Goal: Task Accomplishment & Management: Manage account settings

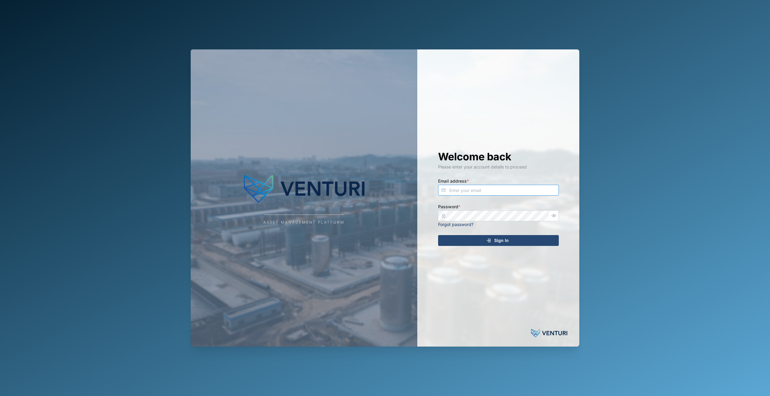
type input "[EMAIL_ADDRESS][DOMAIN_NAME]"
click at [504, 242] on span "Sign In" at bounding box center [501, 240] width 14 height 10
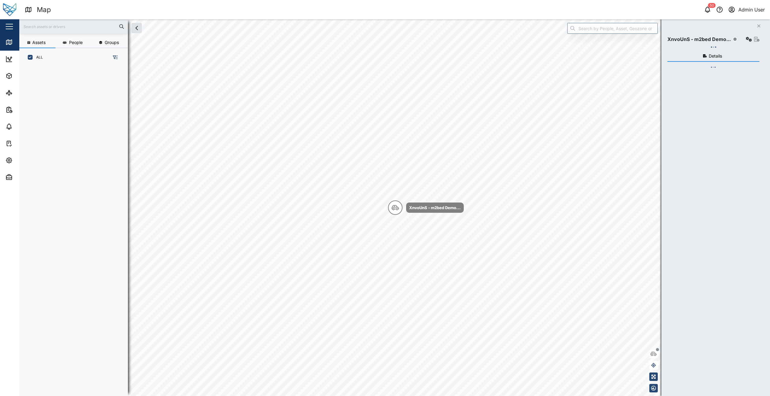
scroll to position [322, 94]
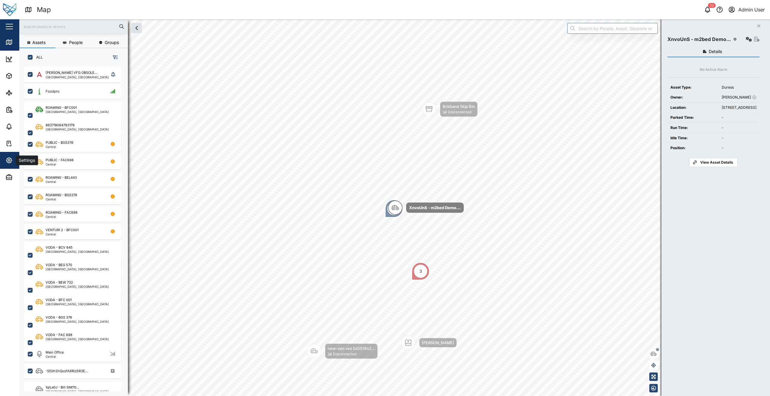
click at [14, 159] on div "Settings" at bounding box center [32, 160] width 55 height 7
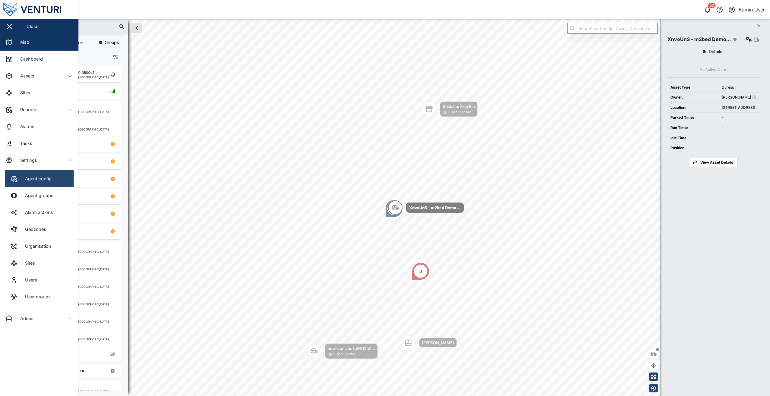
click at [64, 179] on link "Agent config" at bounding box center [39, 178] width 69 height 17
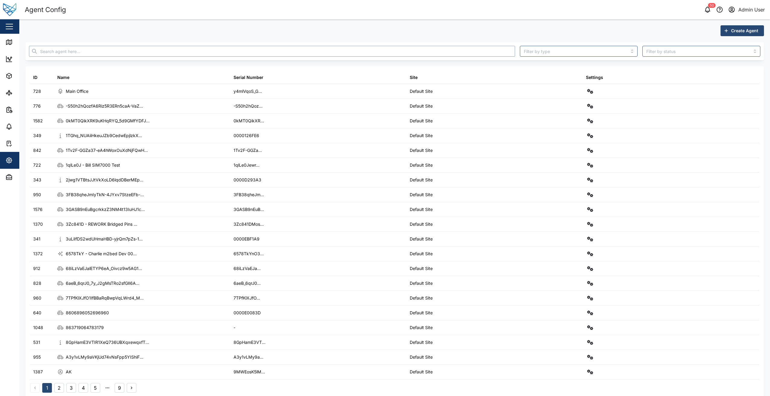
click at [107, 55] on input "text" at bounding box center [272, 51] width 486 height 11
paste input "YYDrRbhJoTR0VmKT6mn_pm1OVsfu3D3mIhsegr1-AhI"
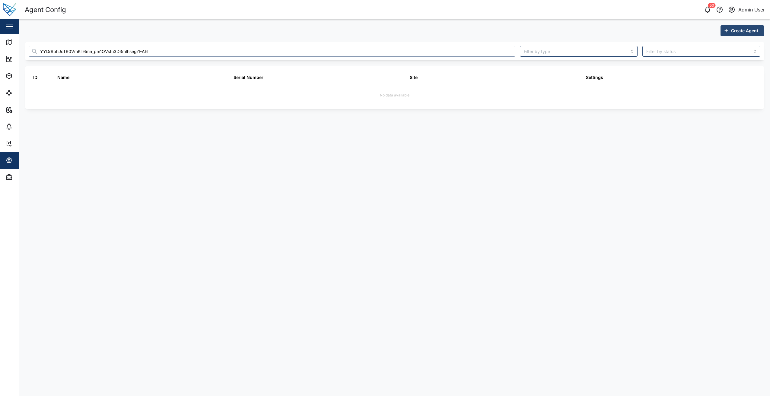
click at [50, 52] on input "YYDrRbhJoTR0VmKT6mn_pm1OVsfu3D3mIhsegr1-AhI" at bounding box center [272, 51] width 486 height 11
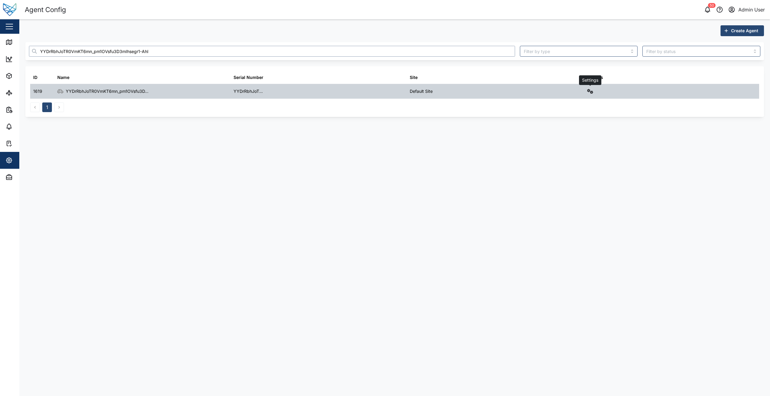
type input "YYDrRbhJoTR0VmKT6mn_pm1OVsfu3D3mIhsegr1-AhI"
click at [586, 92] on button "button" at bounding box center [590, 91] width 8 height 8
click at [561, 140] on div "Field gateway config" at bounding box center [568, 143] width 41 height 7
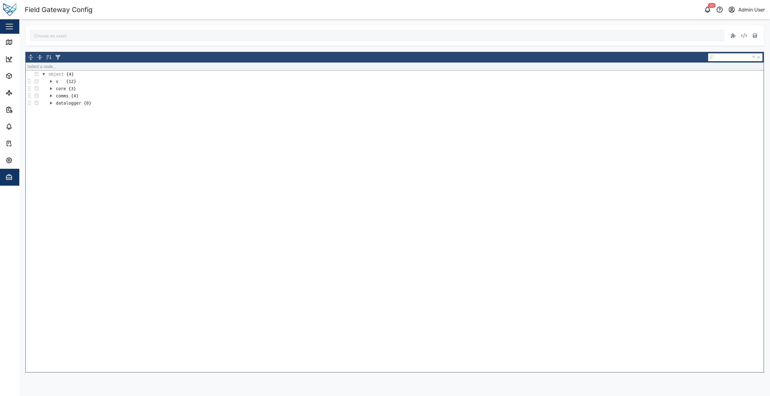
type input "YYDrRbhJoTR0VmKT6mn_pm1OVsfu3D3mIhsegr1-AhI"
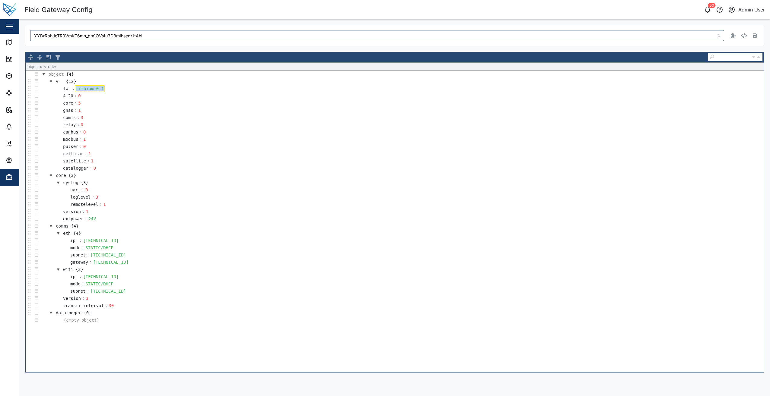
drag, startPoint x: 100, startPoint y: 89, endPoint x: 46, endPoint y: 89, distance: 53.7
click at [46, 89] on td "fw : lithium-0.1" at bounding box center [401, 88] width 723 height 7
paste div
click at [754, 36] on icon "button" at bounding box center [754, 35] width 4 height 4
click at [185, 33] on input "YYDrRbhJoTR0VmKT6mn_pm1OVsfu3D3mIhsegr1-AhI" at bounding box center [377, 35] width 694 height 11
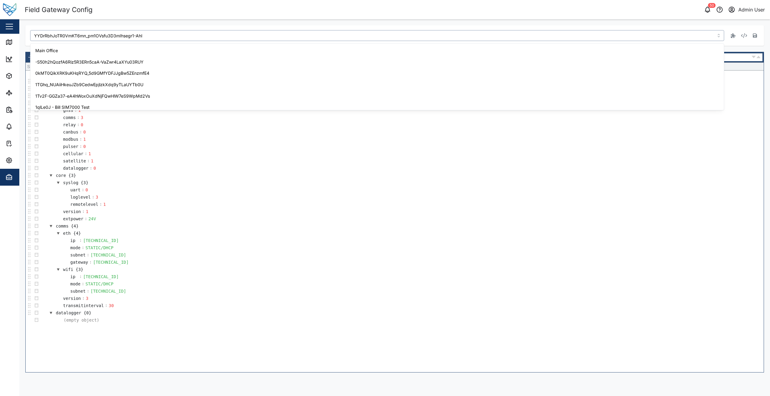
scroll to position [1414, 0]
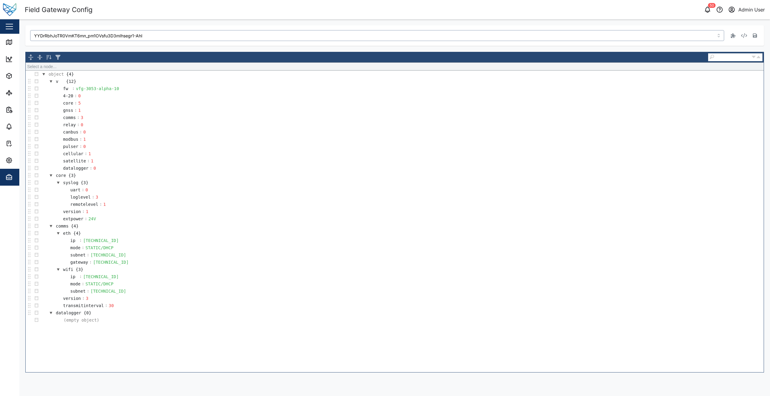
click at [185, 33] on input "YYDrRbhJoTR0VmKT6mn_pm1OVsfu3D3mIhsegr1-AhI" at bounding box center [377, 35] width 694 height 11
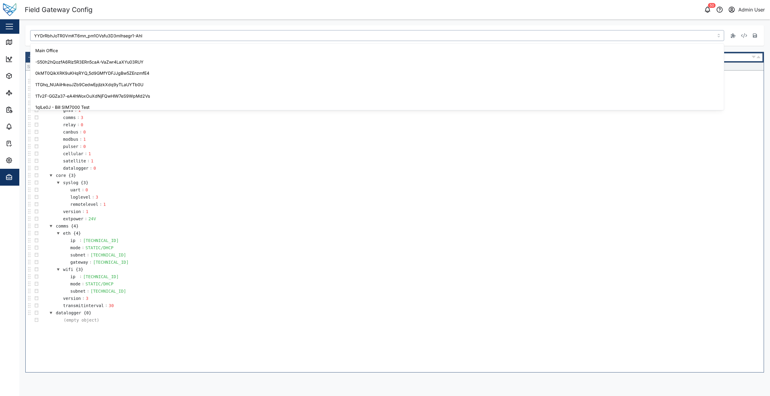
click at [185, 33] on input "YYDrRbhJoTR0VmKT6mn_pm1OVsfu3D3mIhsegr1-AhI" at bounding box center [377, 35] width 694 height 11
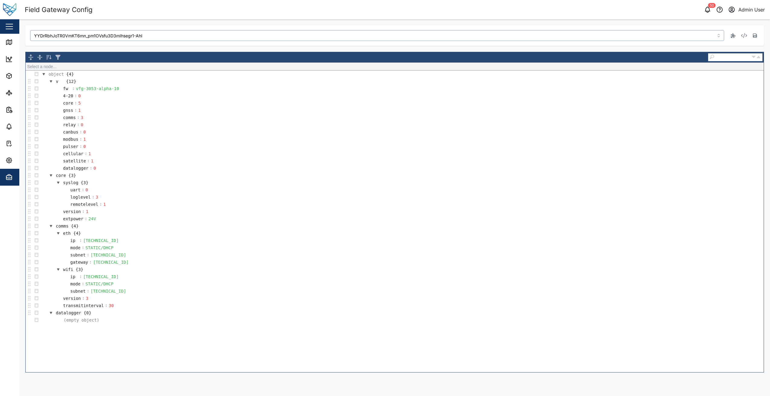
drag, startPoint x: 185, startPoint y: 33, endPoint x: 88, endPoint y: 32, distance: 96.2
click at [88, 32] on input "YYDrRbhJoTR0VmKT6mn_pm1OVsfu3D3mIhsegr1-AhI" at bounding box center [377, 35] width 694 height 11
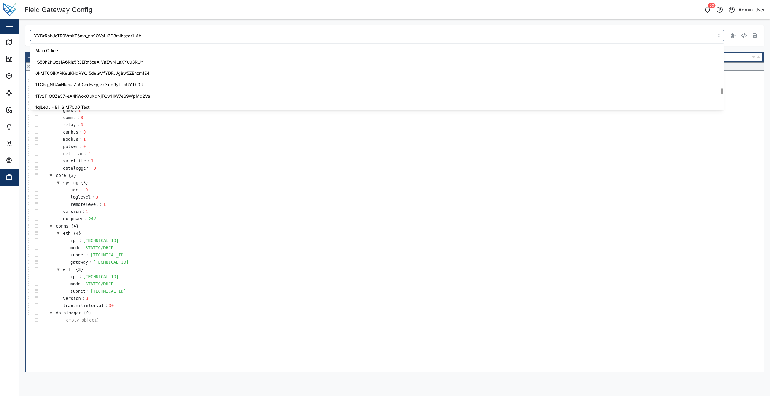
scroll to position [1414, 0]
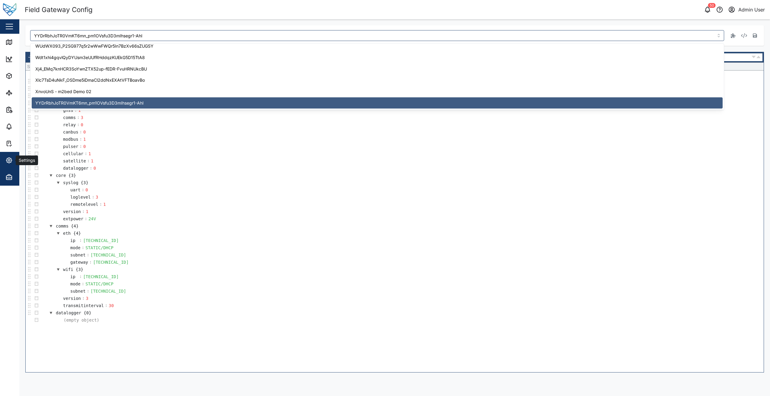
click at [19, 157] on div "Settings" at bounding box center [26, 160] width 21 height 7
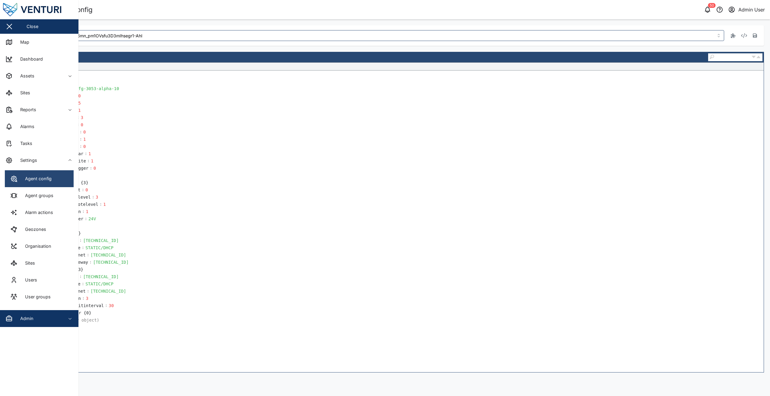
click at [56, 183] on link "Agent config" at bounding box center [39, 178] width 69 height 17
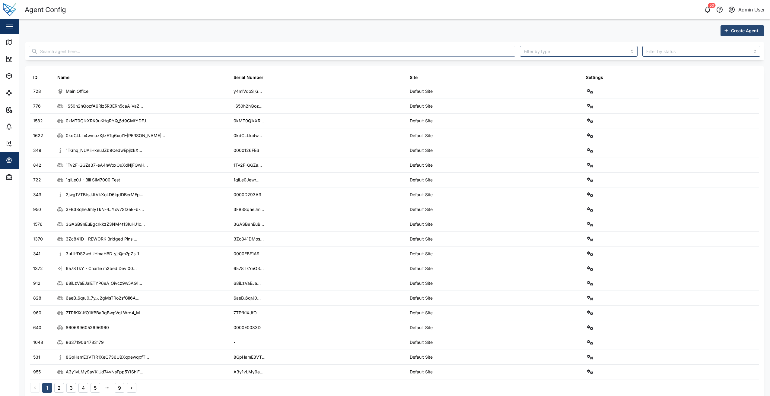
click at [124, 55] on input "text" at bounding box center [272, 51] width 486 height 11
paste input "Ylw85gqIi26QhdzjVOdDsWYQ5A-UCCN2Sc5_GmpYrQM"
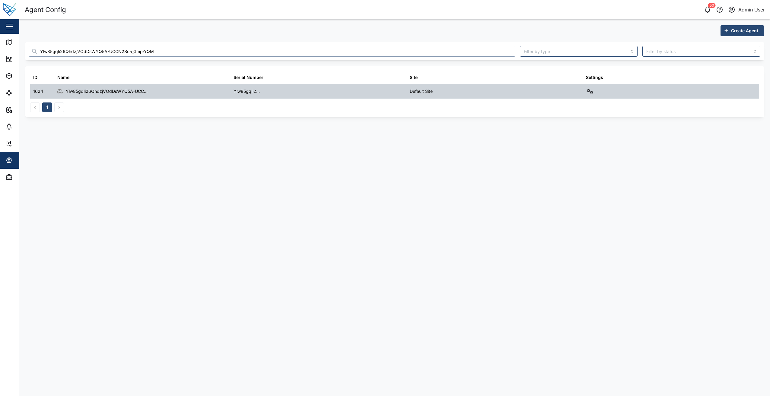
type input "Ylw85gqIi26QhdzjVOdDsWYQ5A-UCCN2Sc5_GmpYrQM"
click at [589, 92] on icon "button" at bounding box center [590, 91] width 6 height 5
click at [571, 140] on div "Field gateway config" at bounding box center [568, 143] width 41 height 7
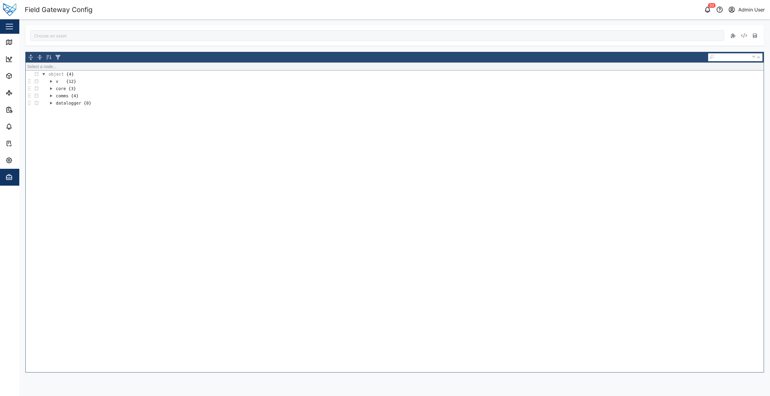
type input "Ylw85gqIi26QhdzjVOdDsWYQ5A-UCCN2Sc5_GmpYrQM"
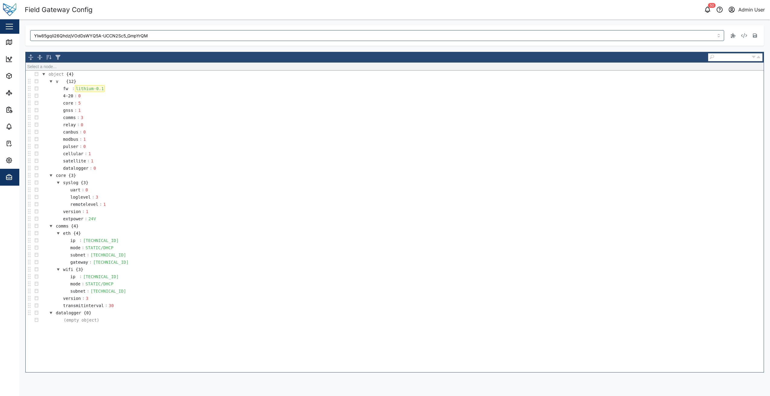
click at [102, 87] on div "lithium-0.1" at bounding box center [90, 88] width 30 height 7
drag, startPoint x: 100, startPoint y: 89, endPoint x: 66, endPoint y: 92, distance: 34.9
click at [66, 92] on tbody "object {4} v {12} fw : lithium-0.1 4-20 : 0 core : 5 gnss : 1 comms : 3 relay :…" at bounding box center [395, 197] width 738 height 253
paste div
click at [756, 35] on icon "button" at bounding box center [754, 35] width 4 height 4
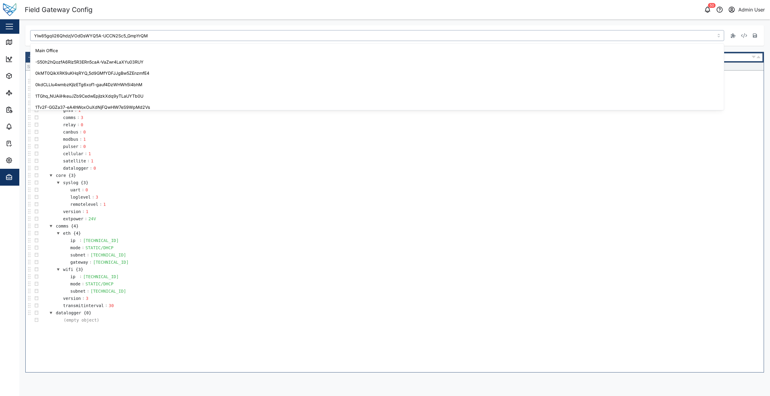
scroll to position [1448, 0]
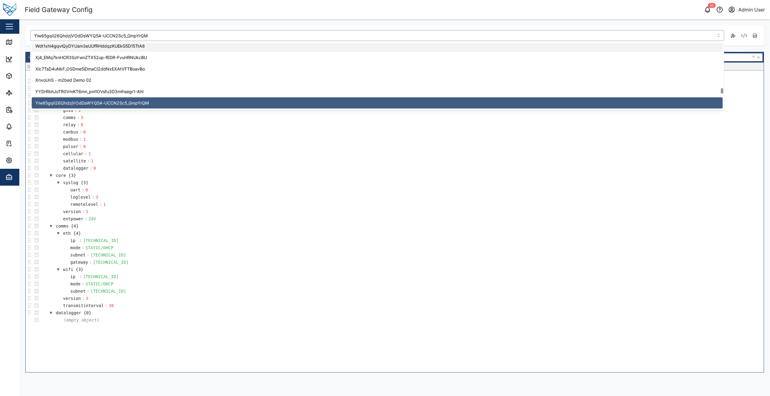
drag, startPoint x: 179, startPoint y: 36, endPoint x: 24, endPoint y: 35, distance: 155.6
click at [24, 35] on div "Ylw85gqIi26QhdzjVOdDsWYQ5A-UCCN2Sc5_GmpYrQM Select a node... object {4} v {12} …" at bounding box center [394, 198] width 750 height 359
